Goal: Transaction & Acquisition: Purchase product/service

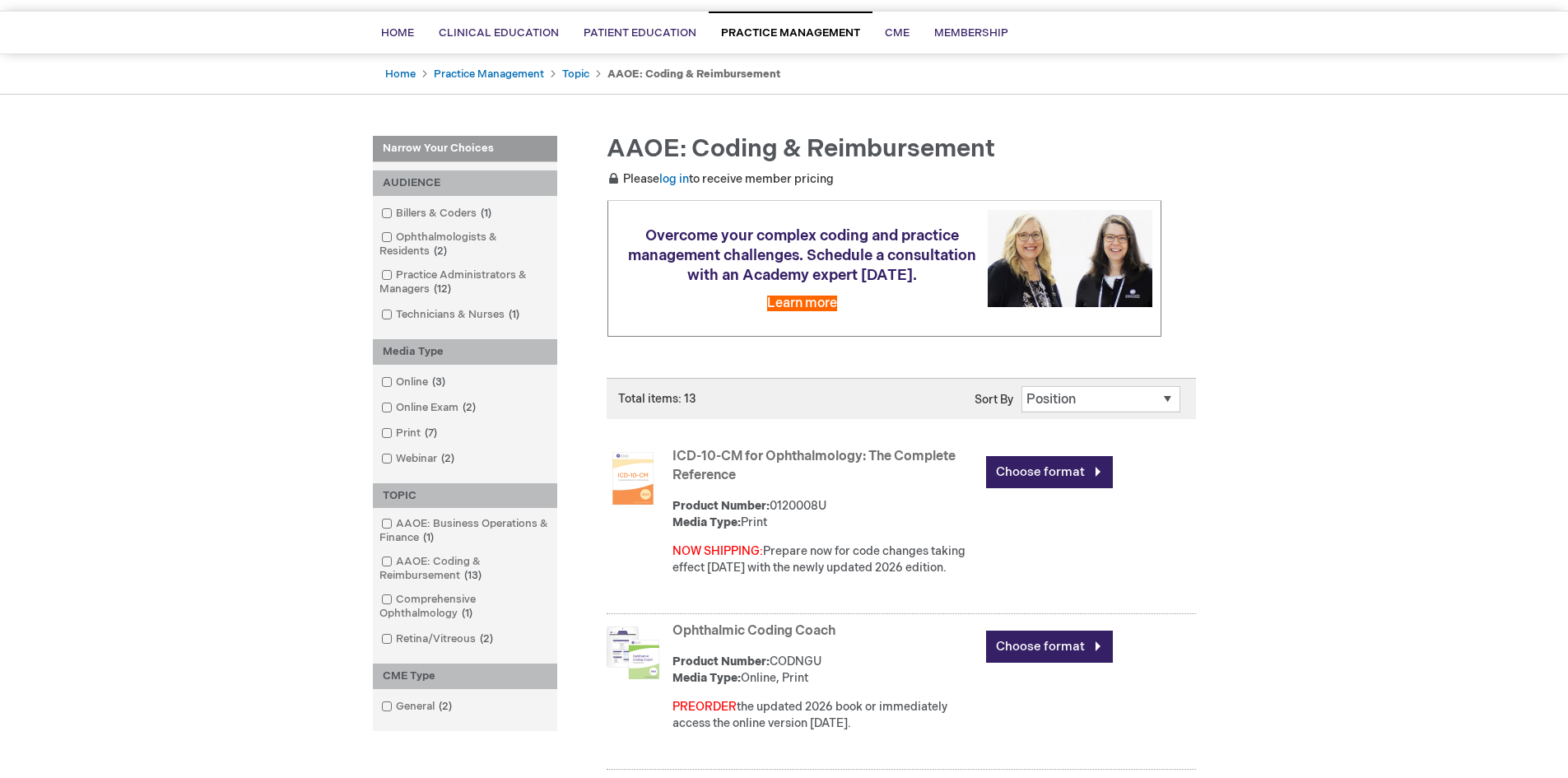
scroll to position [247, 0]
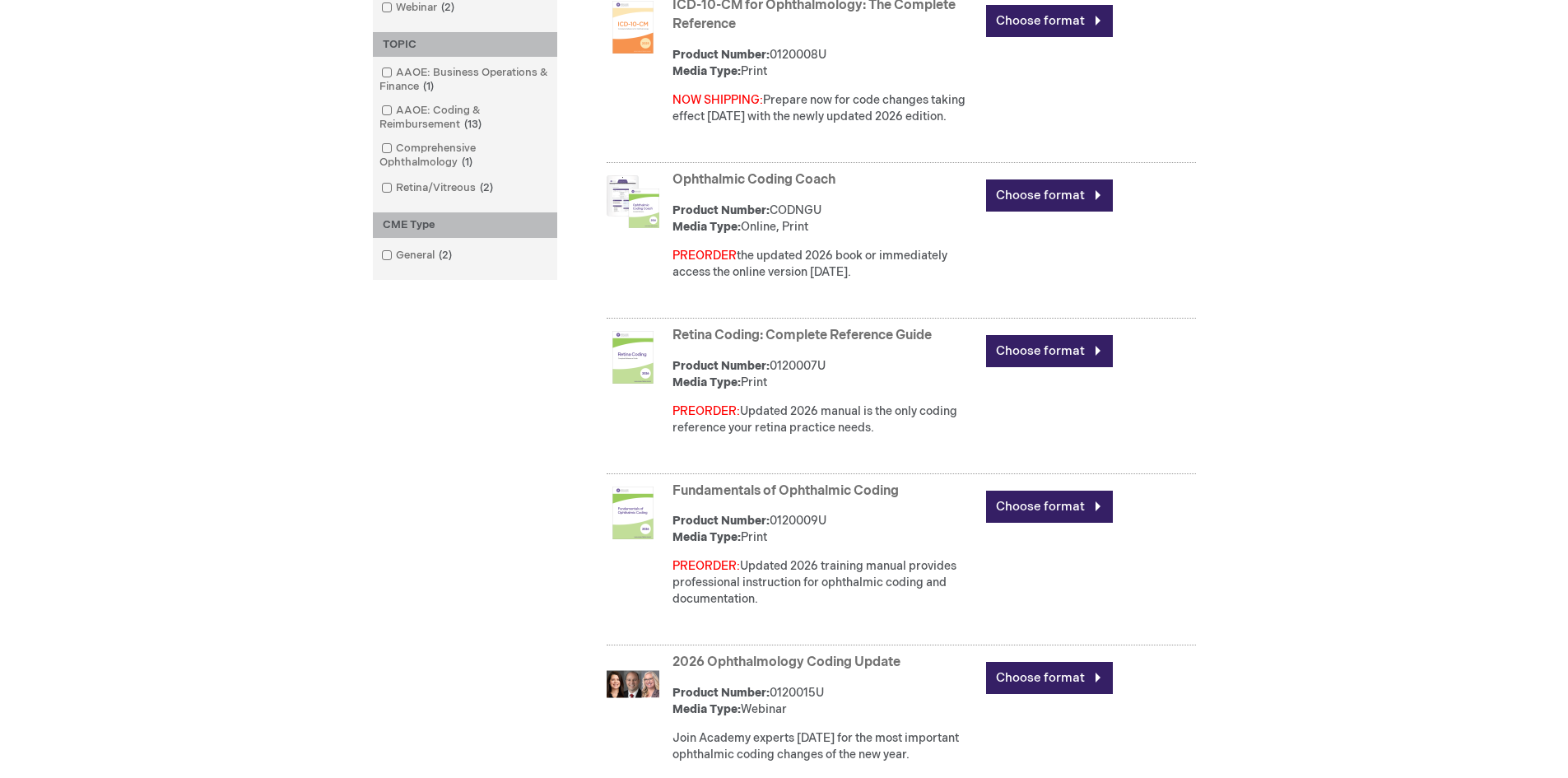
scroll to position [658, 0]
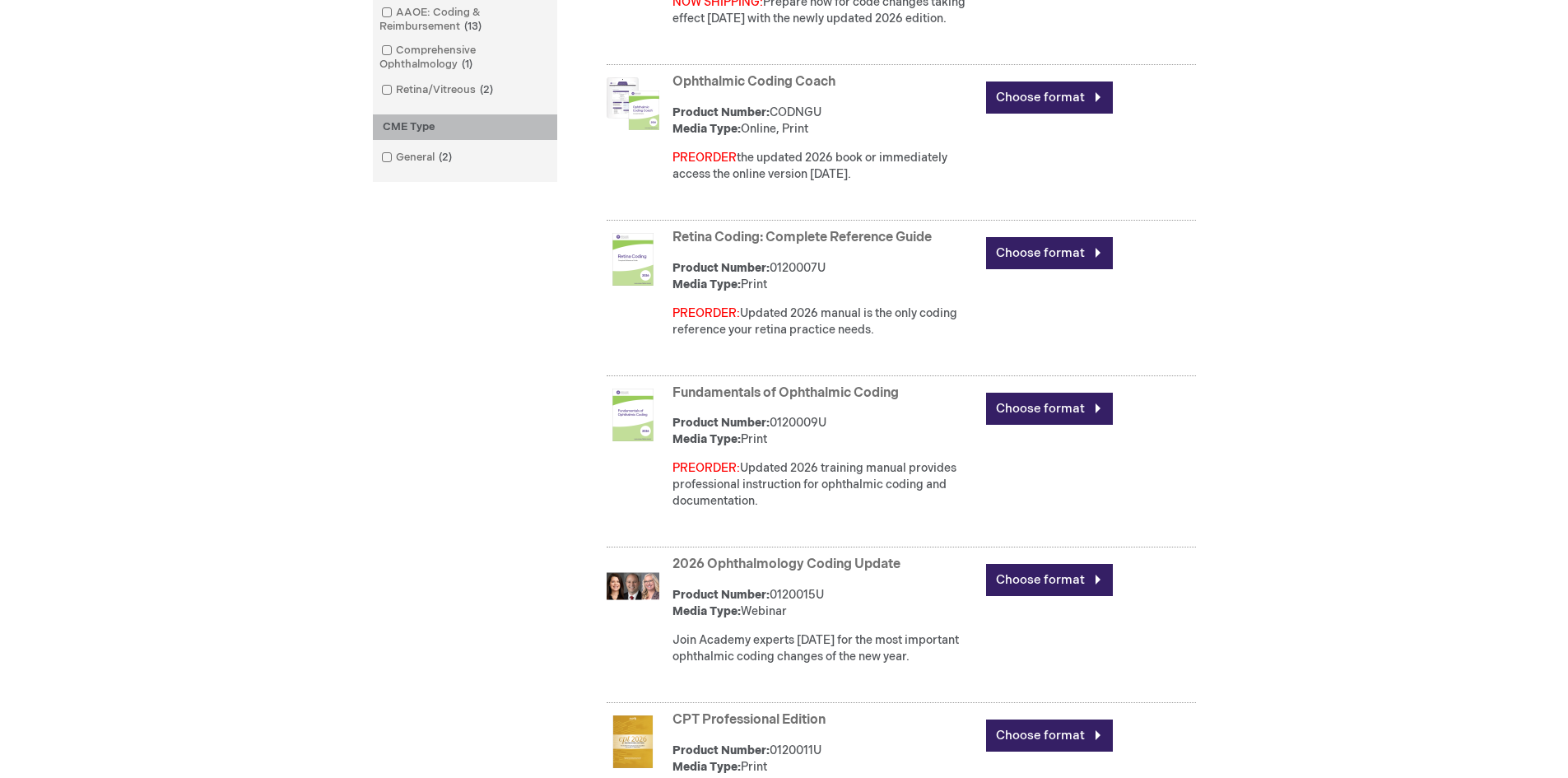
click at [635, 419] on img at bounding box center [632, 415] width 52 height 52
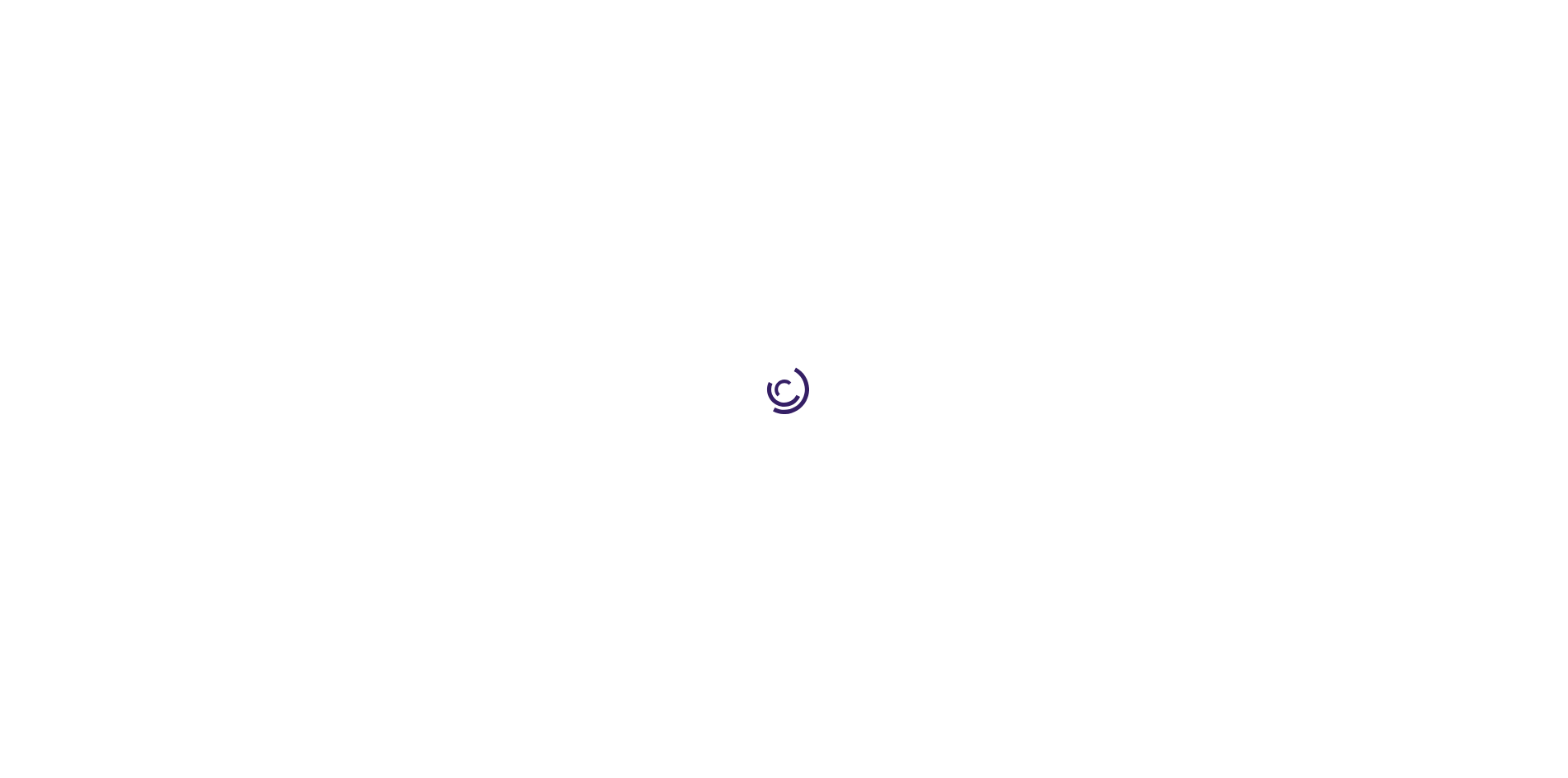
type input "0"
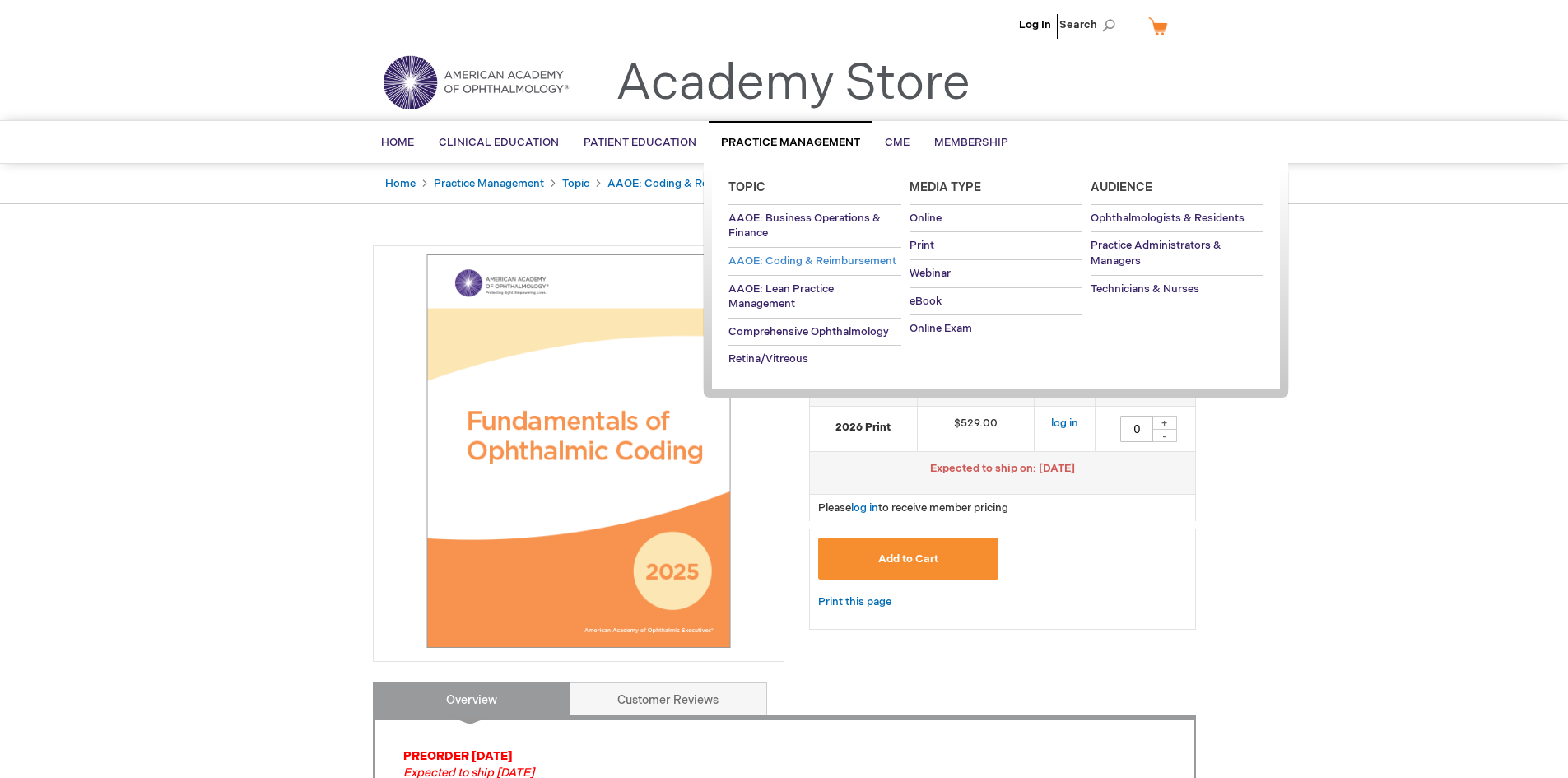
click at [794, 262] on span "AAOE: Coding & Reimbursement" at bounding box center [812, 261] width 168 height 13
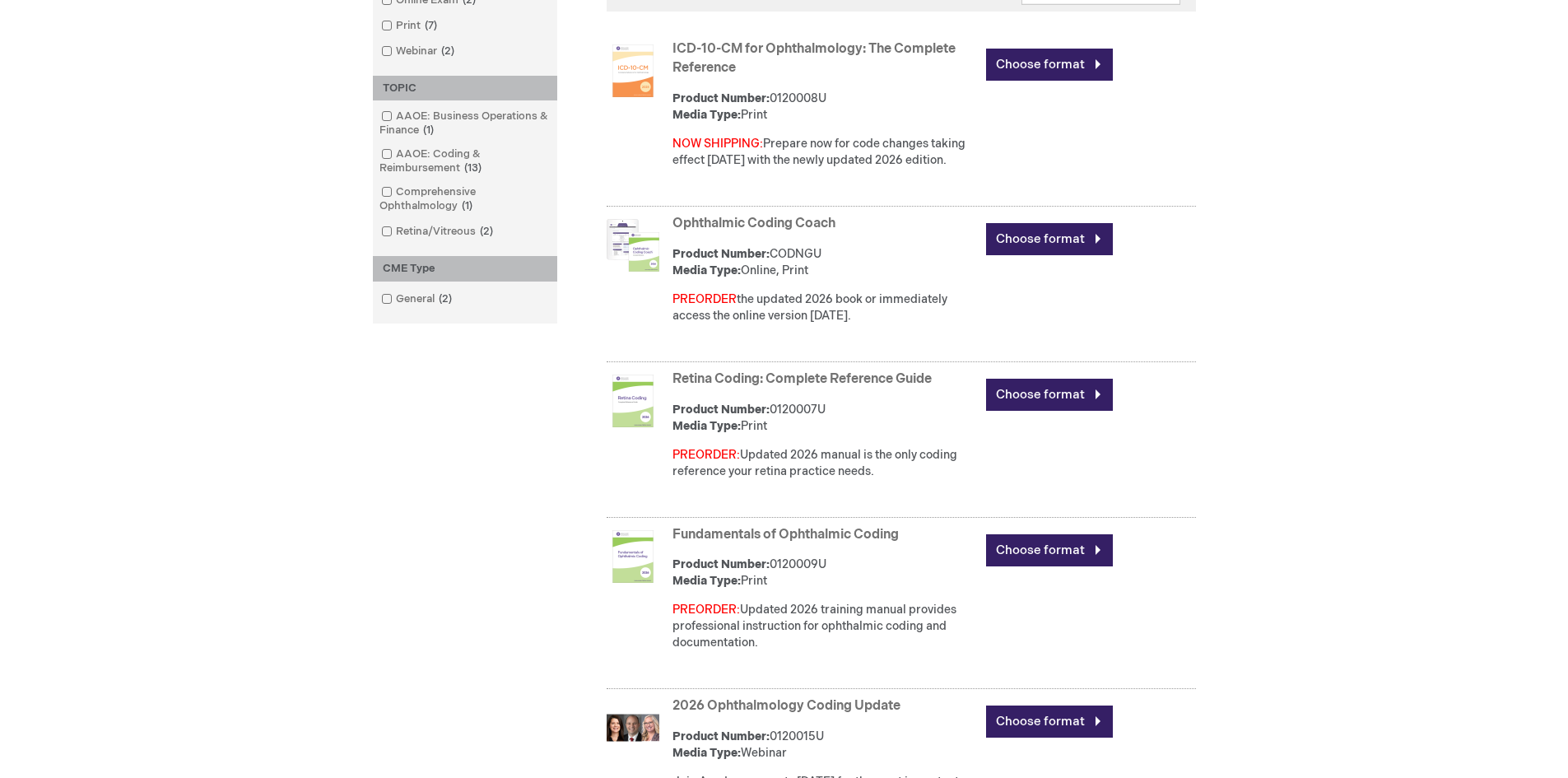
scroll to position [576, 0]
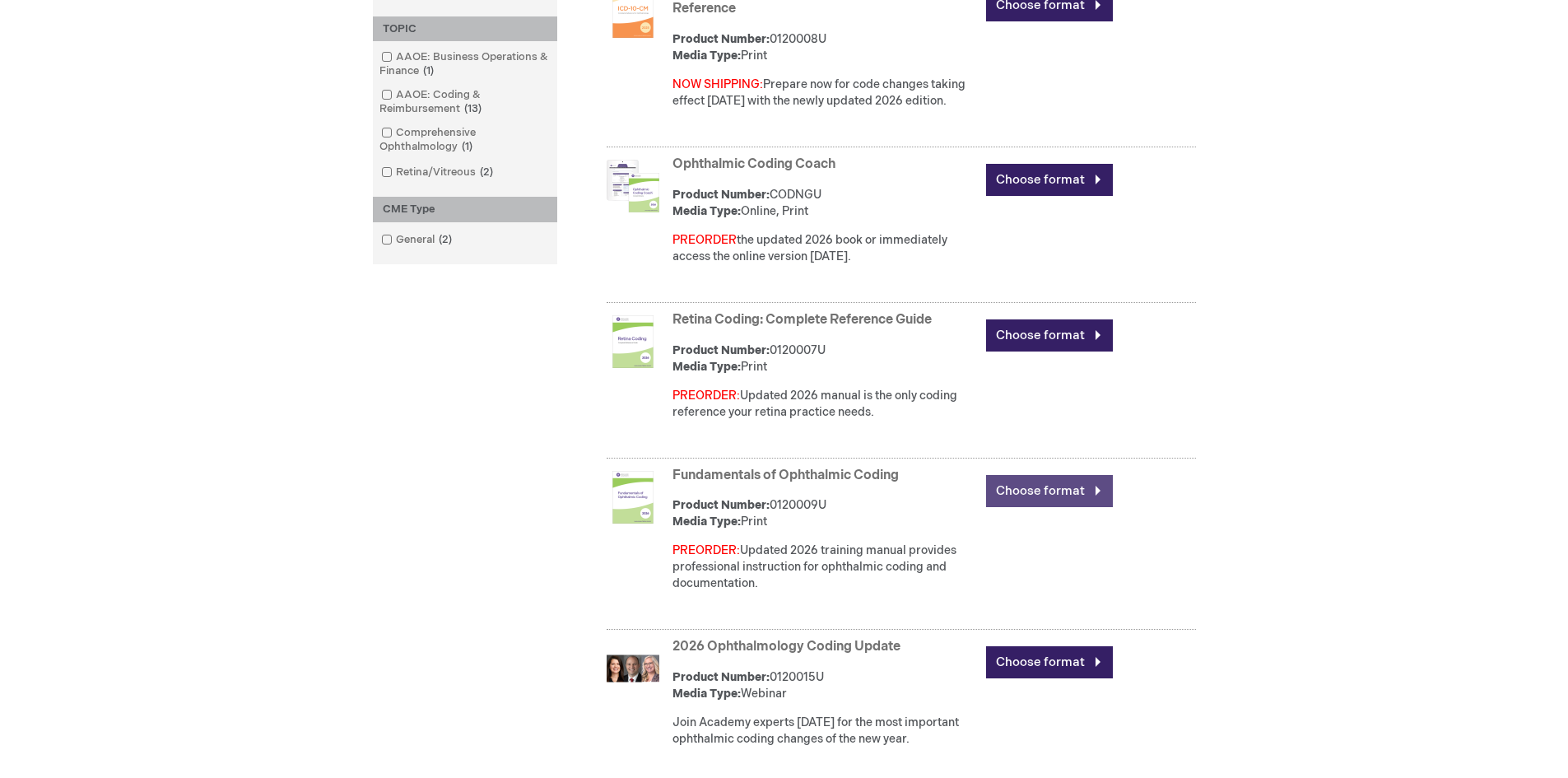
click at [1069, 493] on link "Choose format" at bounding box center [1050, 491] width 126 height 32
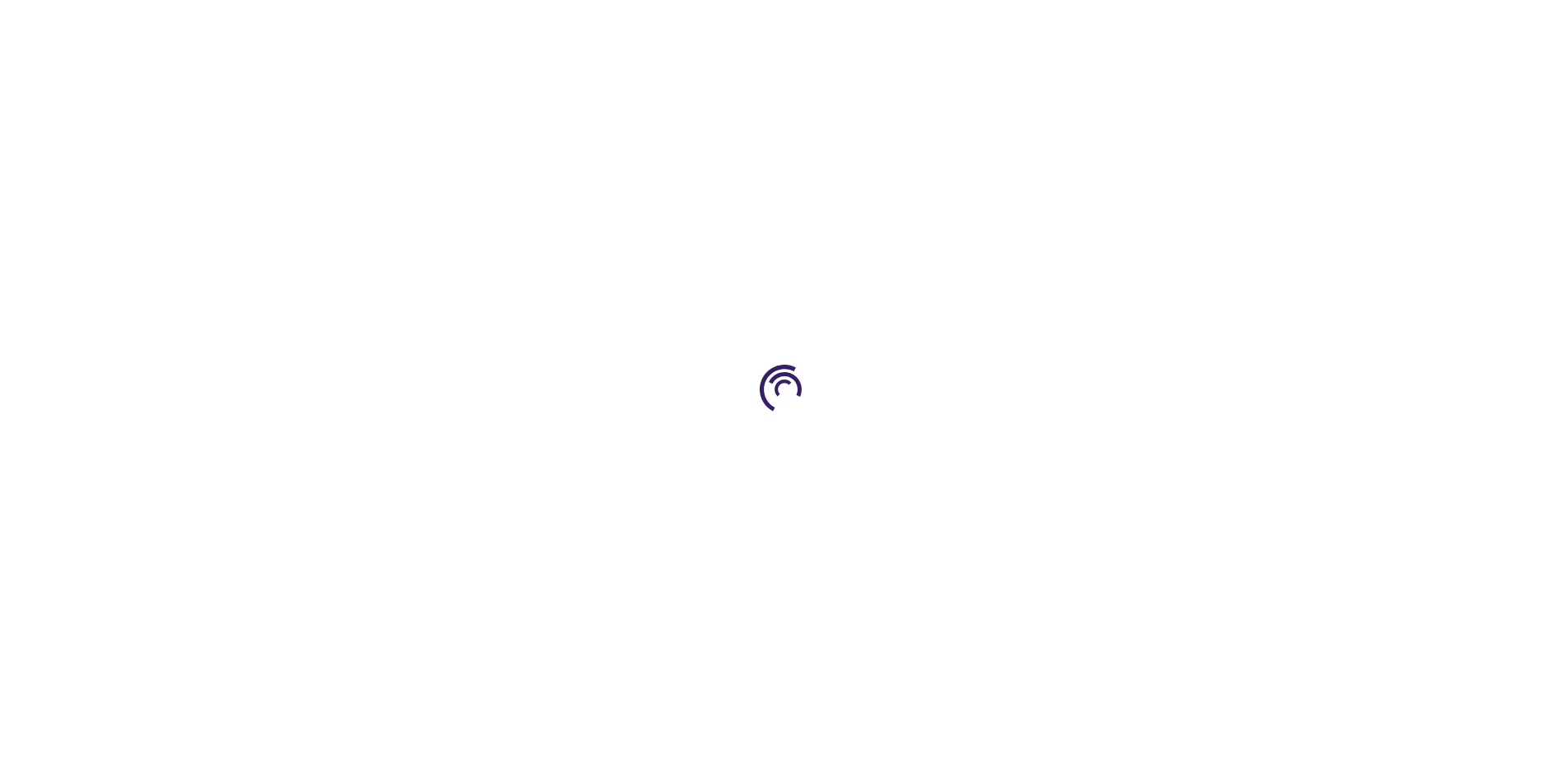
type input "0"
